Goal: Transaction & Acquisition: Purchase product/service

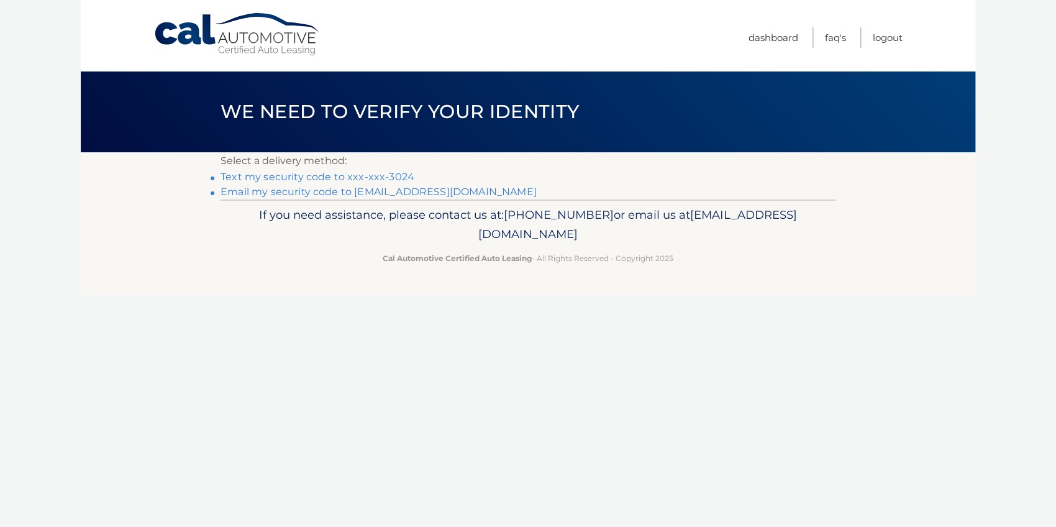
click at [398, 175] on link "Text my security code to xxx-xxx-3024" at bounding box center [317, 177] width 194 height 12
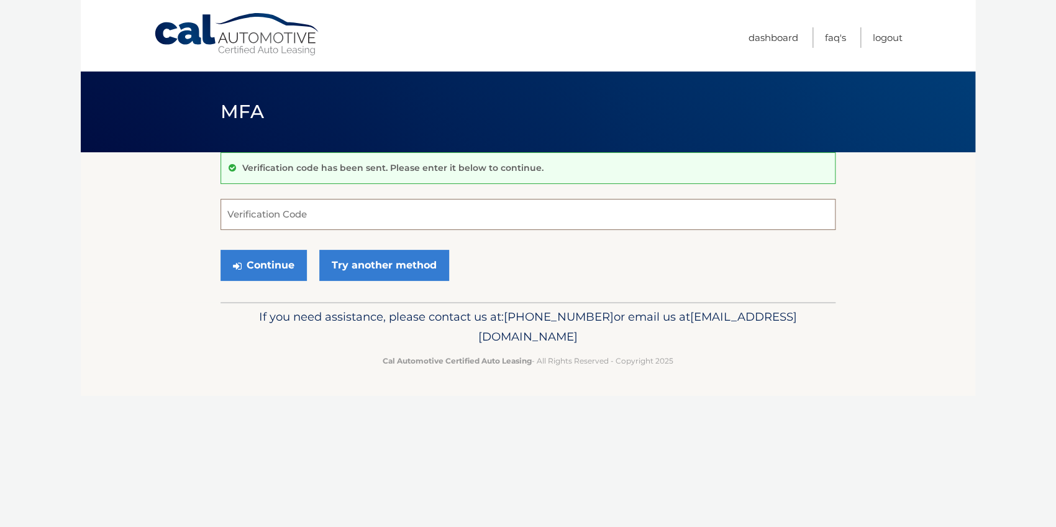
click at [279, 217] on input "Verification Code" at bounding box center [527, 214] width 615 height 31
type input "975626"
click at [278, 268] on button "Continue" at bounding box center [263, 265] width 86 height 31
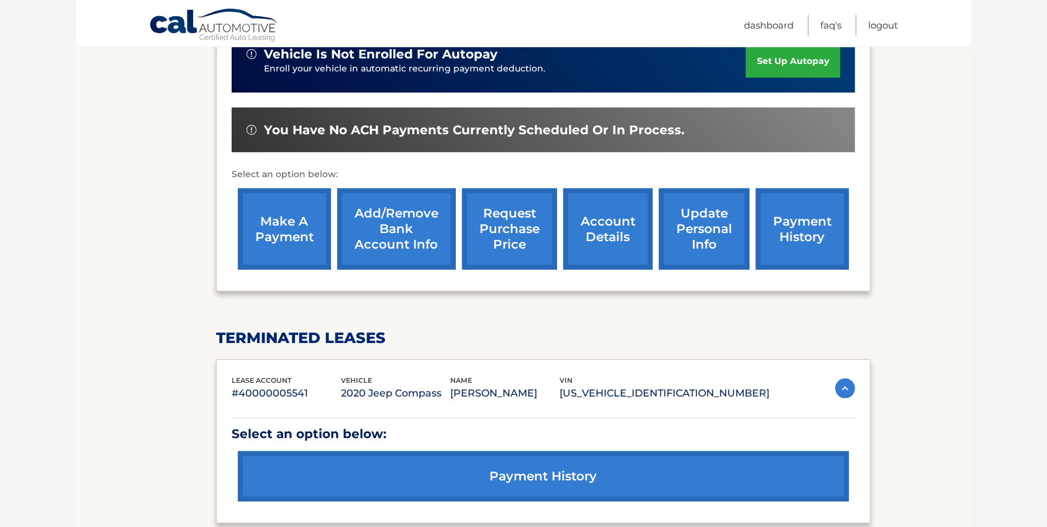
scroll to position [331, 0]
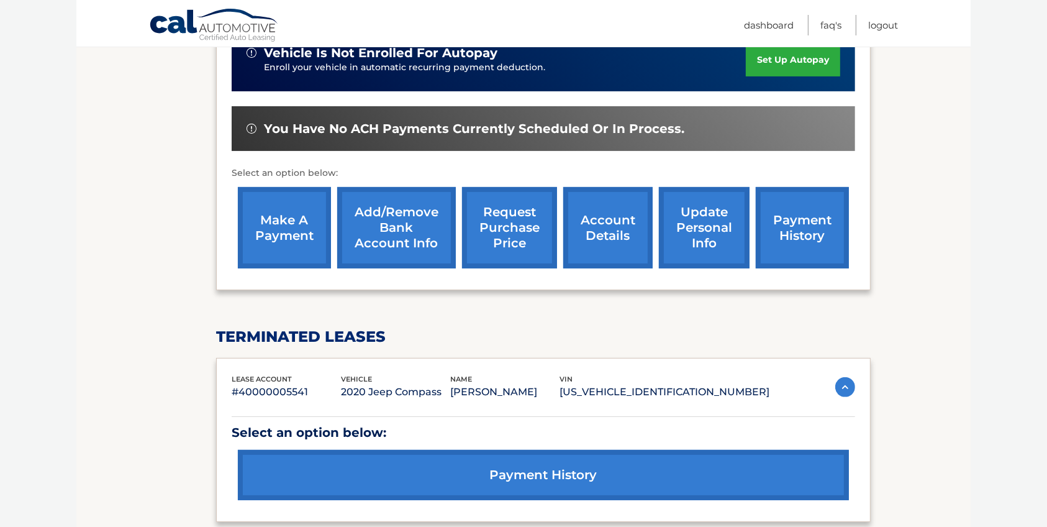
click at [278, 238] on link "make a payment" at bounding box center [284, 227] width 93 height 81
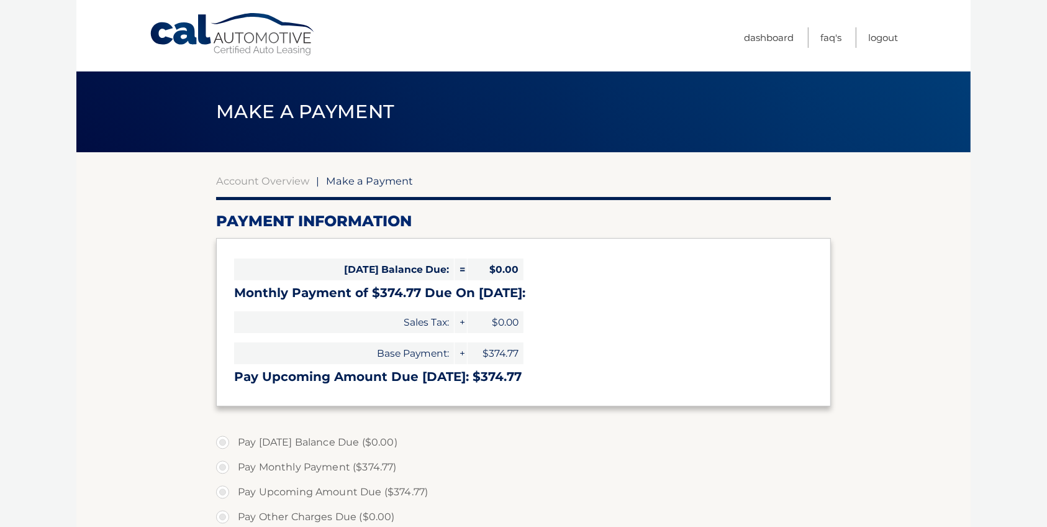
select select "NmJlZWU1YjUtNDJjOS00YWZmLWE5MmYtOWExOWNiMjg4MTI3"
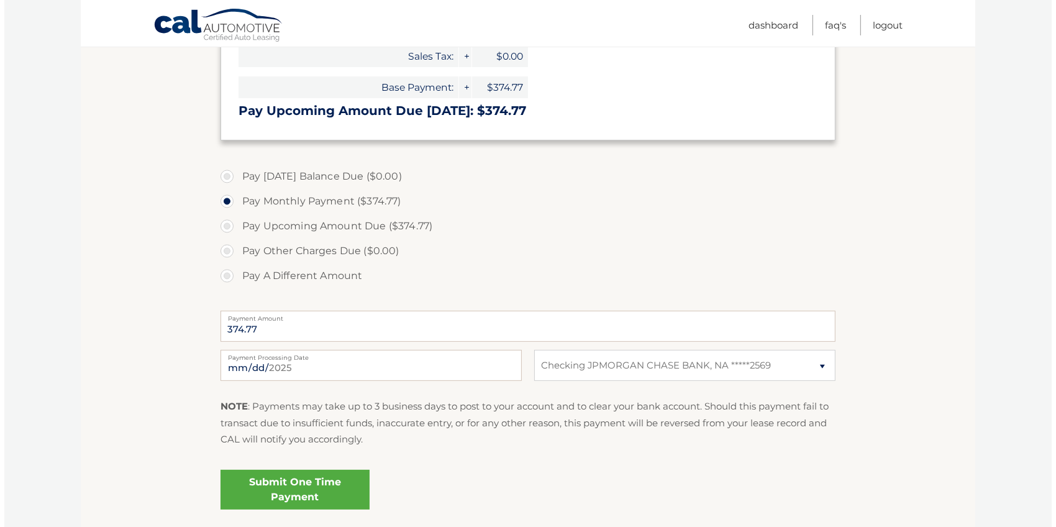
scroll to position [276, 0]
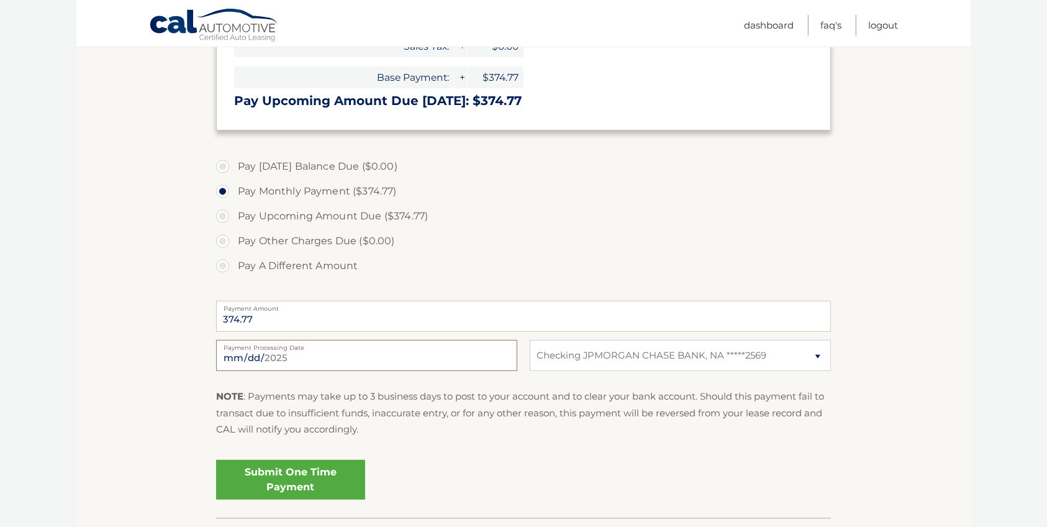
click at [247, 356] on input "[DATE]" at bounding box center [366, 355] width 301 height 31
type input "[DATE]"
click at [293, 470] on link "Submit One Time Payment" at bounding box center [290, 480] width 149 height 40
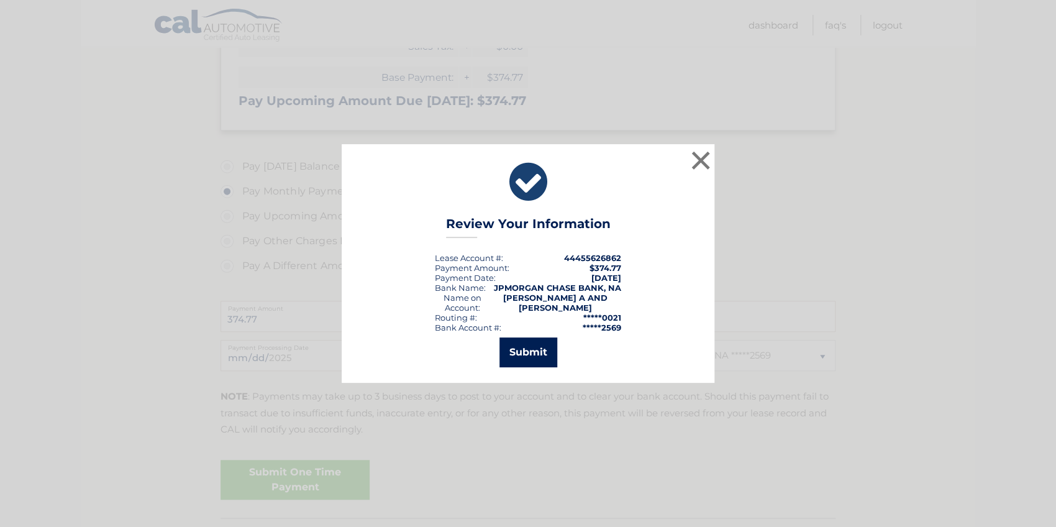
click at [525, 359] on button "Submit" at bounding box center [528, 352] width 58 height 30
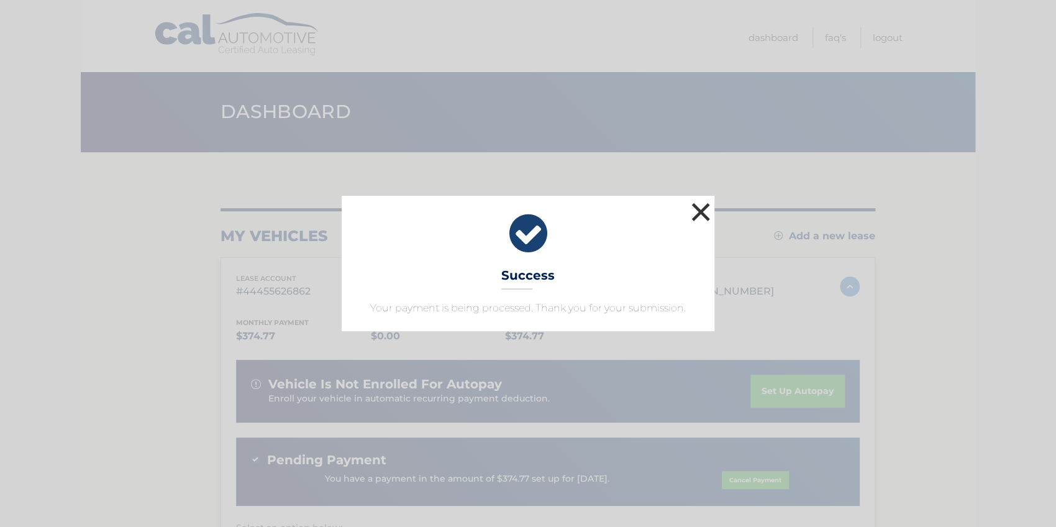
click at [707, 211] on button "×" at bounding box center [700, 211] width 25 height 25
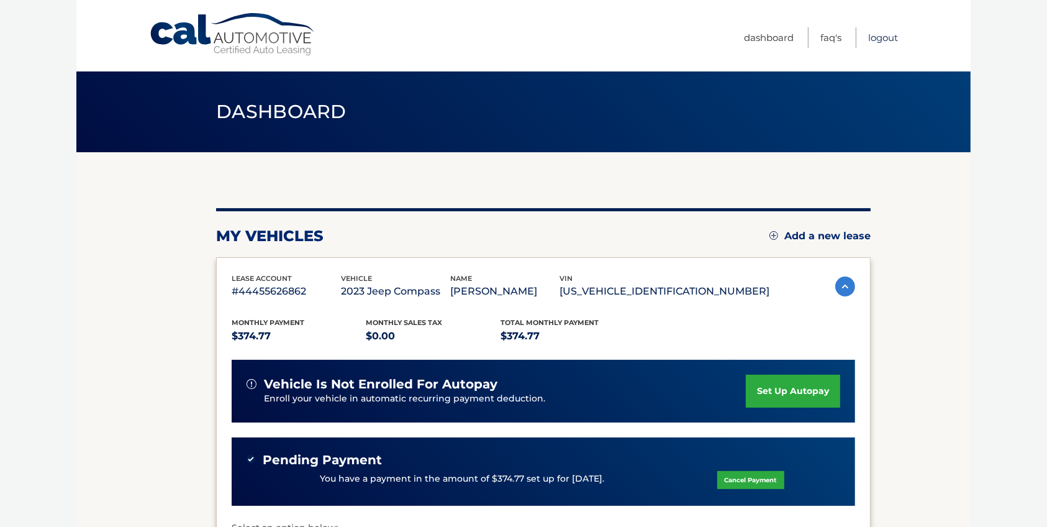
click at [878, 38] on link "Logout" at bounding box center [883, 37] width 30 height 20
